Goal: Task Accomplishment & Management: Manage account settings

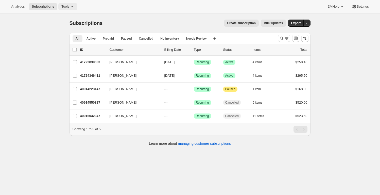
click at [76, 5] on button "Tools" at bounding box center [67, 6] width 19 height 7
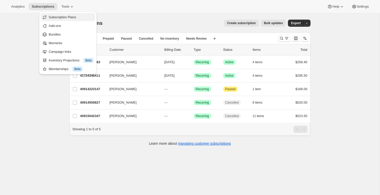
click at [66, 16] on span "Subscription Plans" at bounding box center [62, 17] width 27 height 4
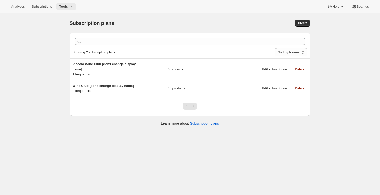
click at [72, 7] on icon at bounding box center [70, 6] width 5 height 5
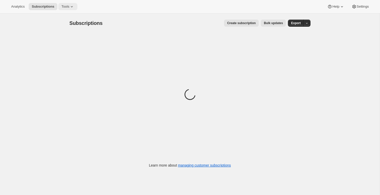
click at [74, 6] on icon at bounding box center [71, 6] width 5 height 5
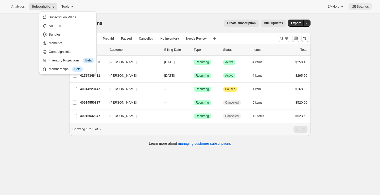
click at [362, 8] on span "Settings" at bounding box center [363, 7] width 12 height 4
